Goal: Transaction & Acquisition: Purchase product/service

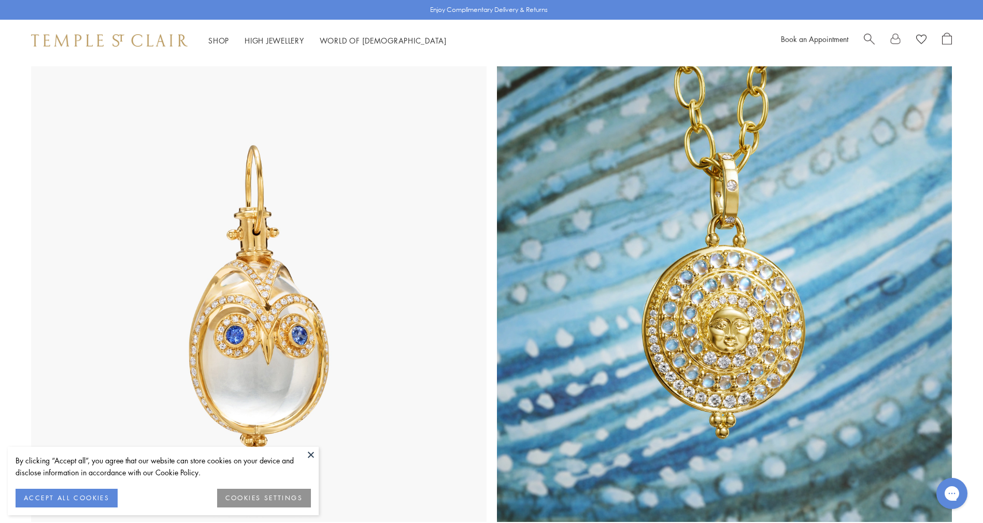
scroll to position [466, 0]
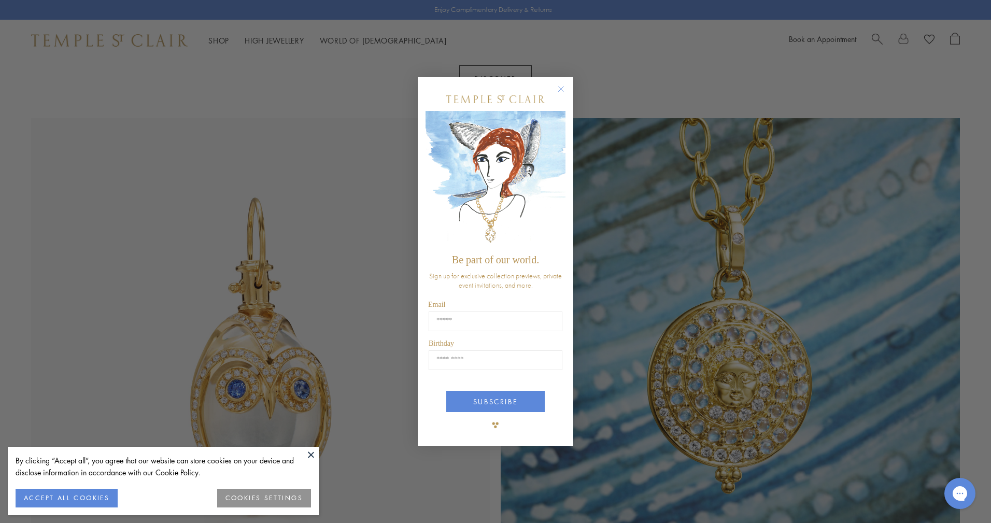
click at [562, 90] on circle "Close dialog" at bounding box center [561, 88] width 12 height 12
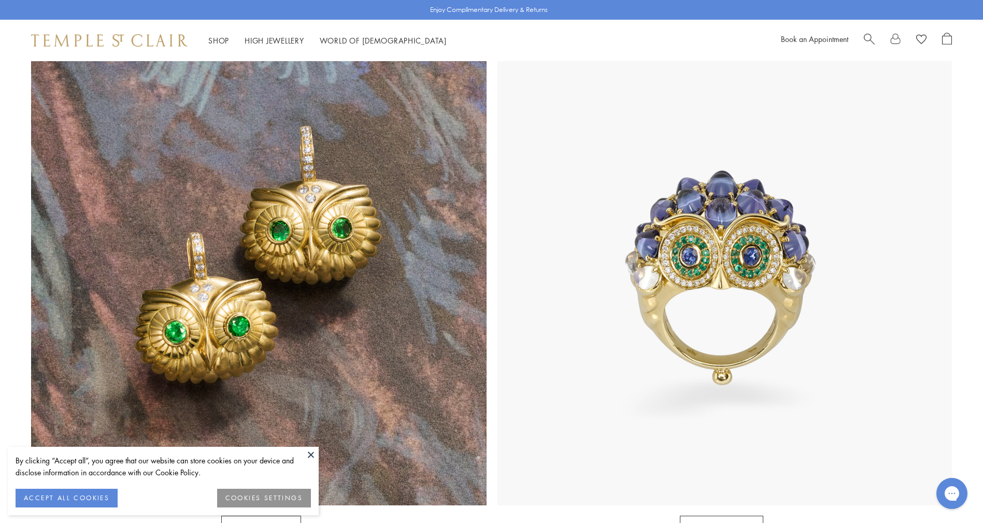
scroll to position [1088, 0]
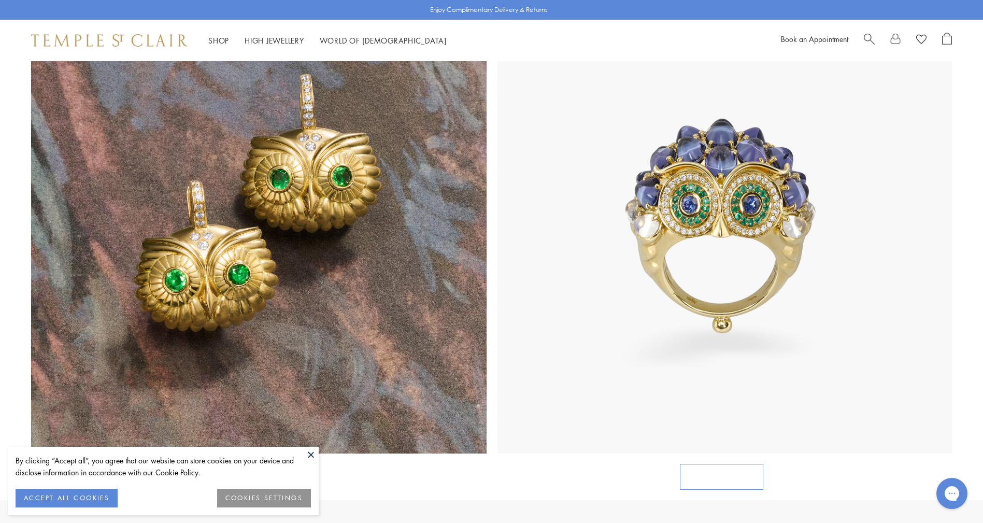
click at [724, 464] on link "SHOP RINGS" at bounding box center [721, 477] width 83 height 26
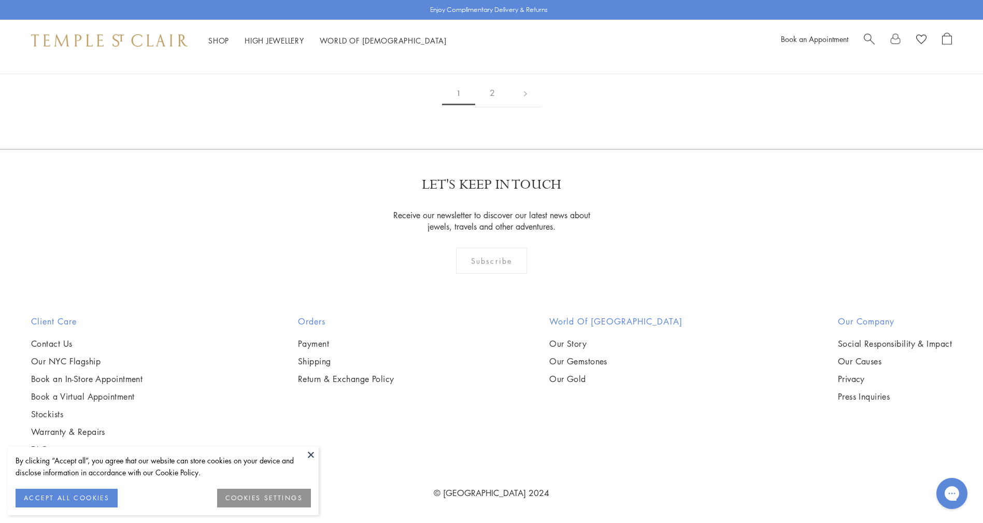
scroll to position [5543, 0]
click at [0, 0] on img at bounding box center [0, 0] width 0 height 0
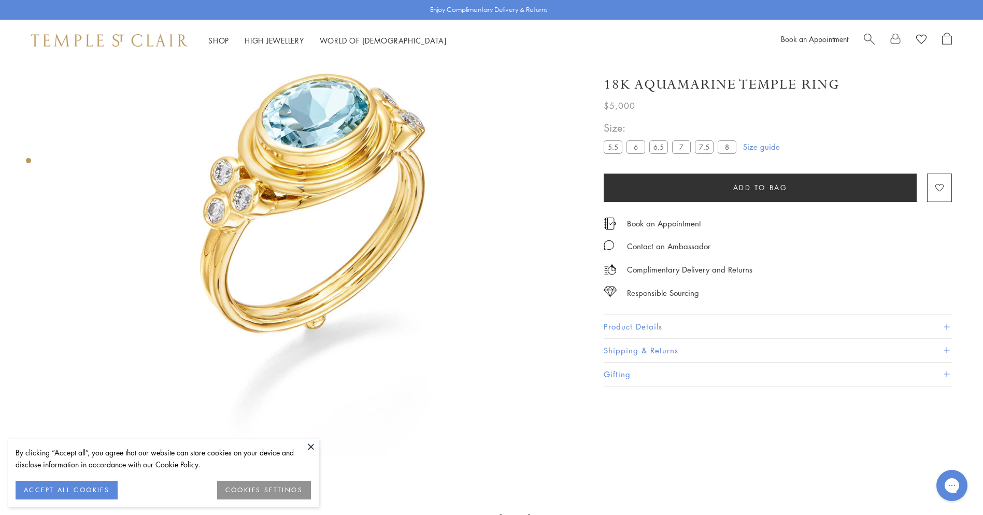
scroll to position [61, 0]
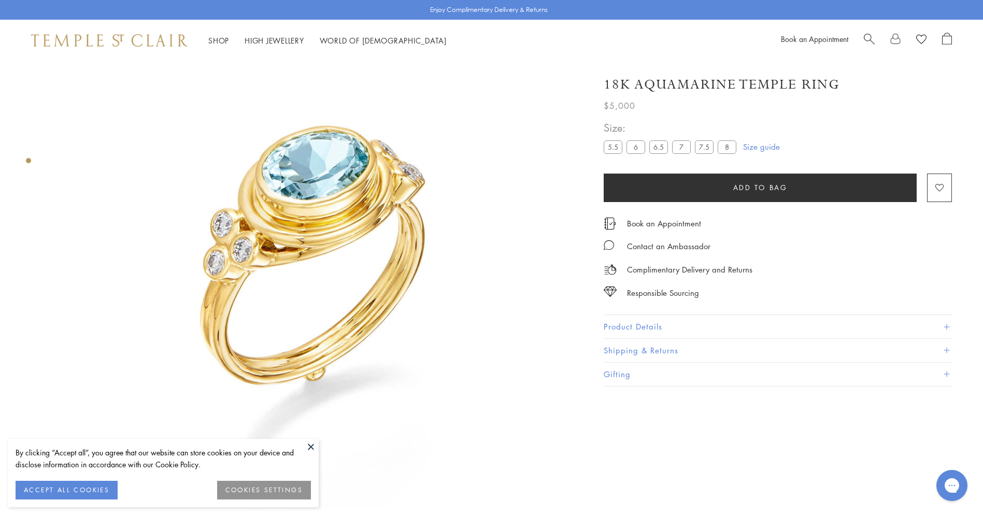
click at [342, 197] on img at bounding box center [315, 263] width 527 height 527
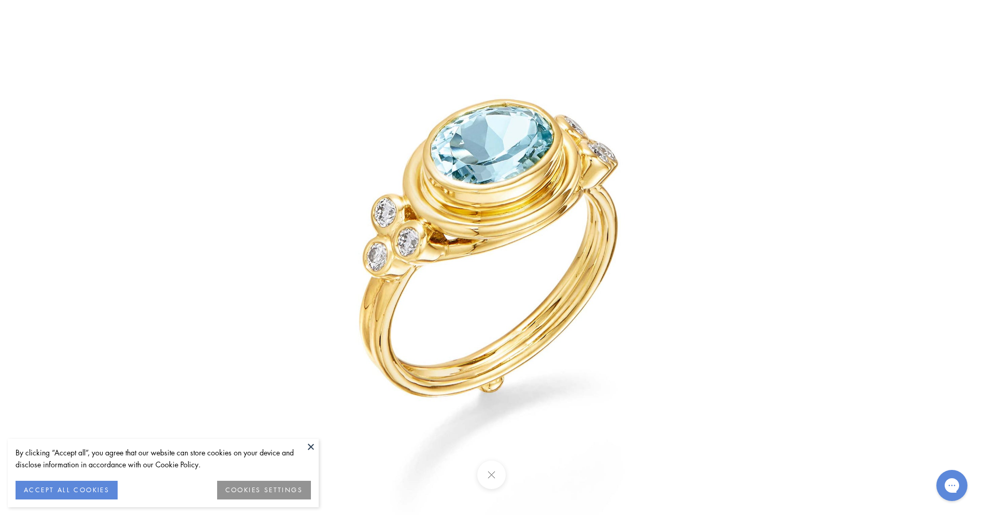
click at [492, 472] on button at bounding box center [491, 475] width 28 height 28
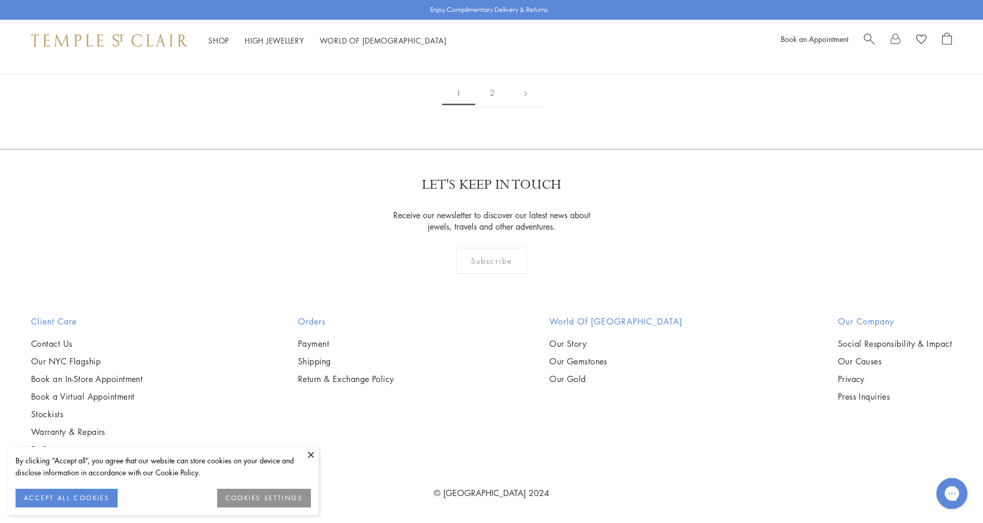
scroll to position [5967, 0]
click at [493, 84] on link "2" at bounding box center [492, 93] width 34 height 28
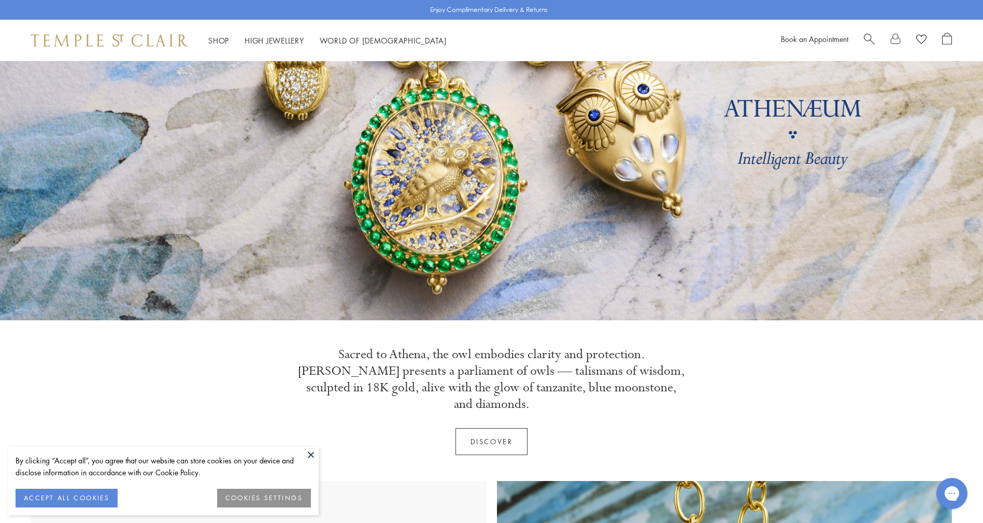
scroll to position [155, 0]
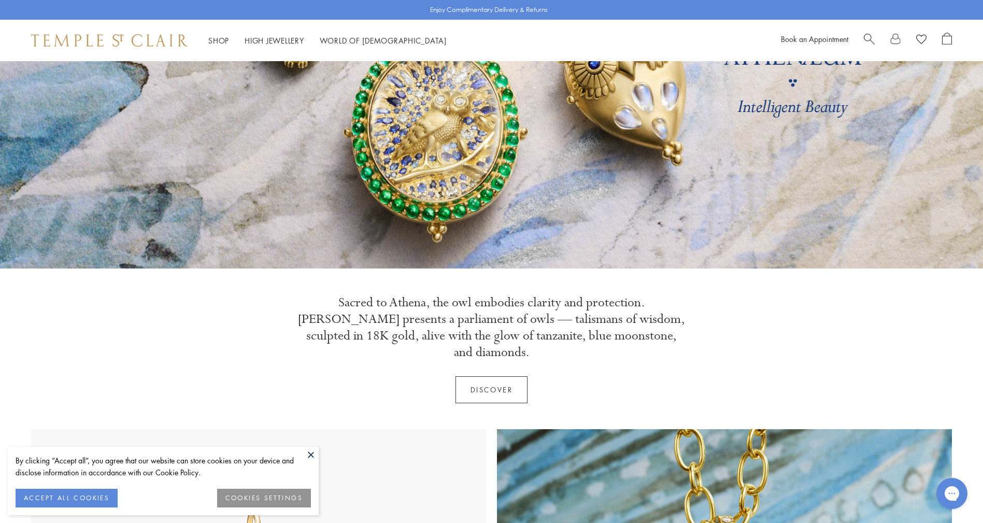
click at [309, 454] on button at bounding box center [311, 455] width 16 height 16
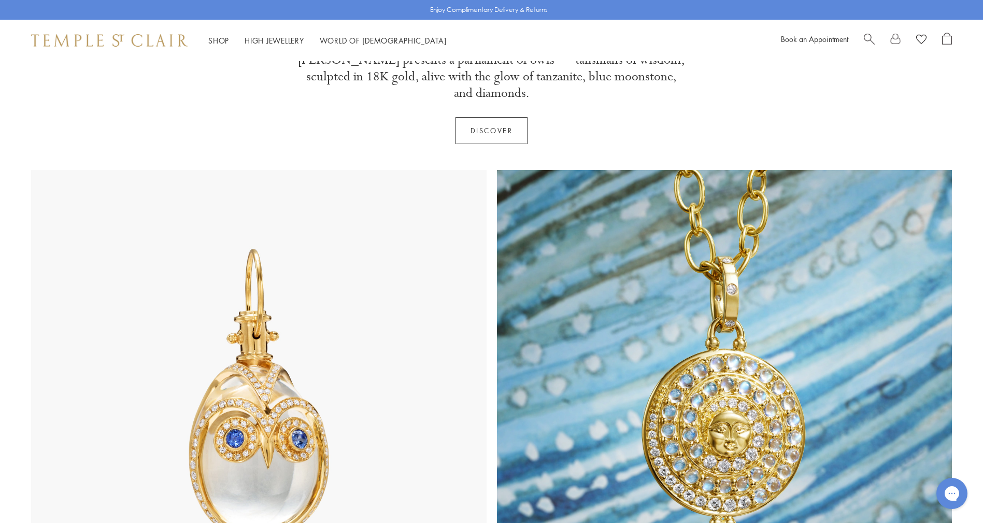
scroll to position [363, 0]
